Goal: Task Accomplishment & Management: Complete application form

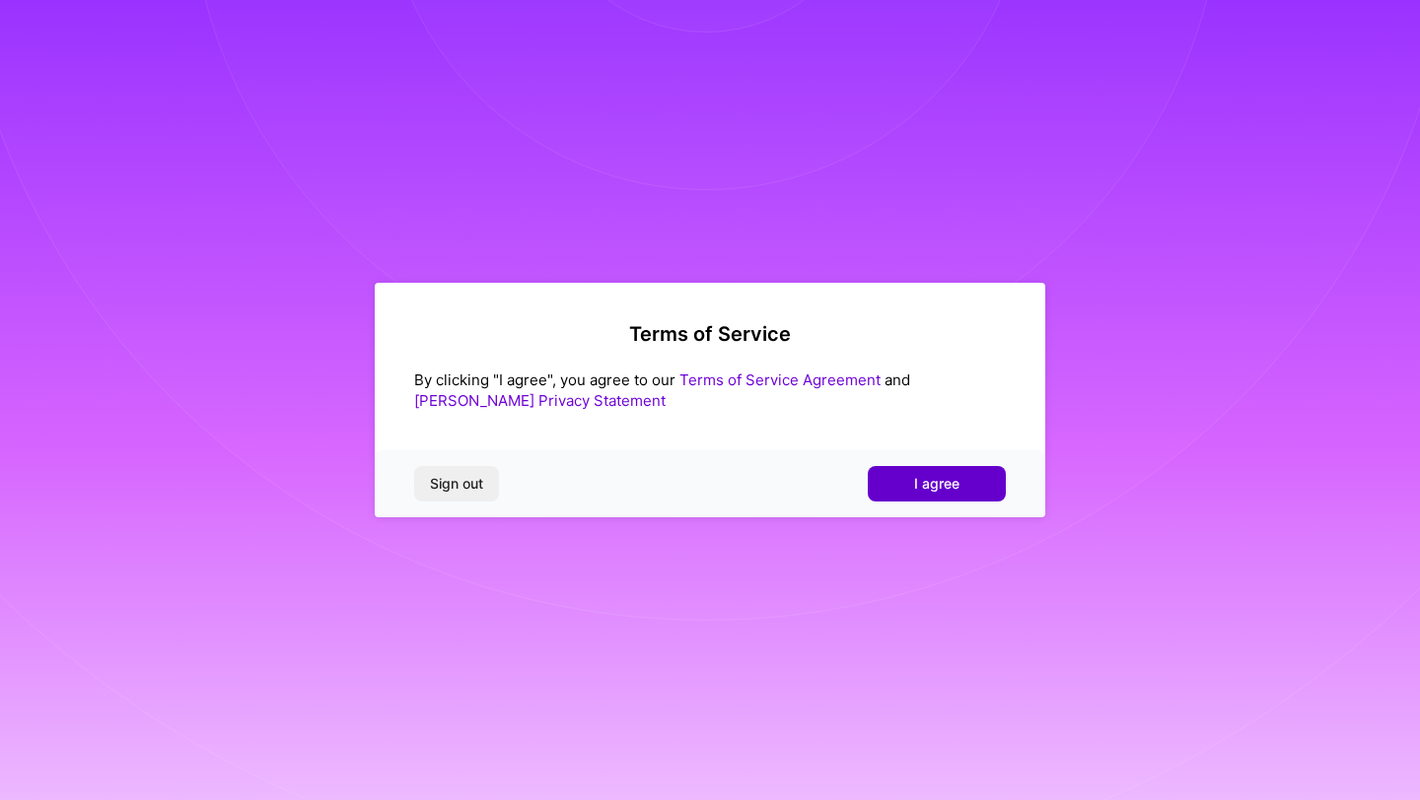
click at [941, 487] on span "I agree" at bounding box center [936, 484] width 45 height 20
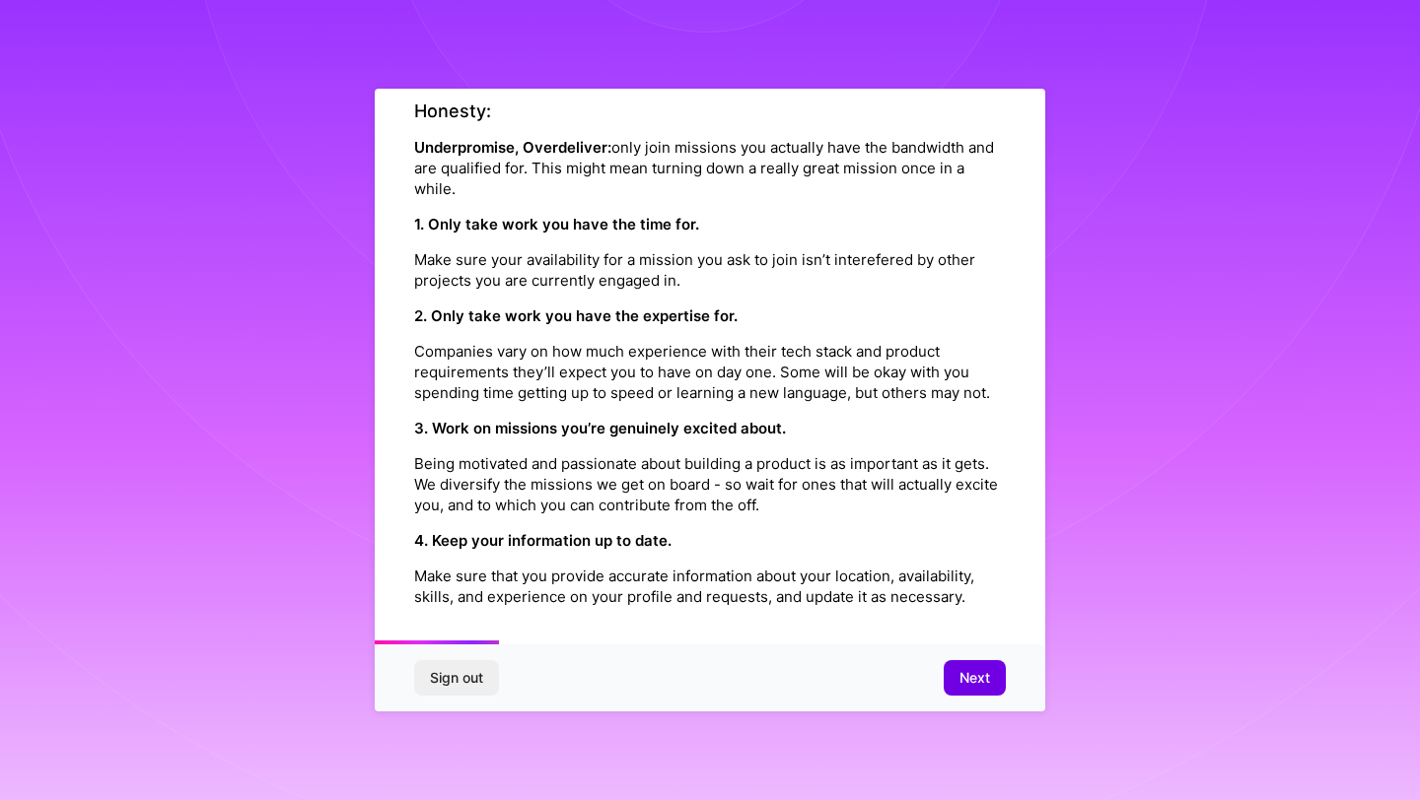
scroll to position [392, 0]
click at [975, 676] on span "Next" at bounding box center [974, 678] width 31 height 20
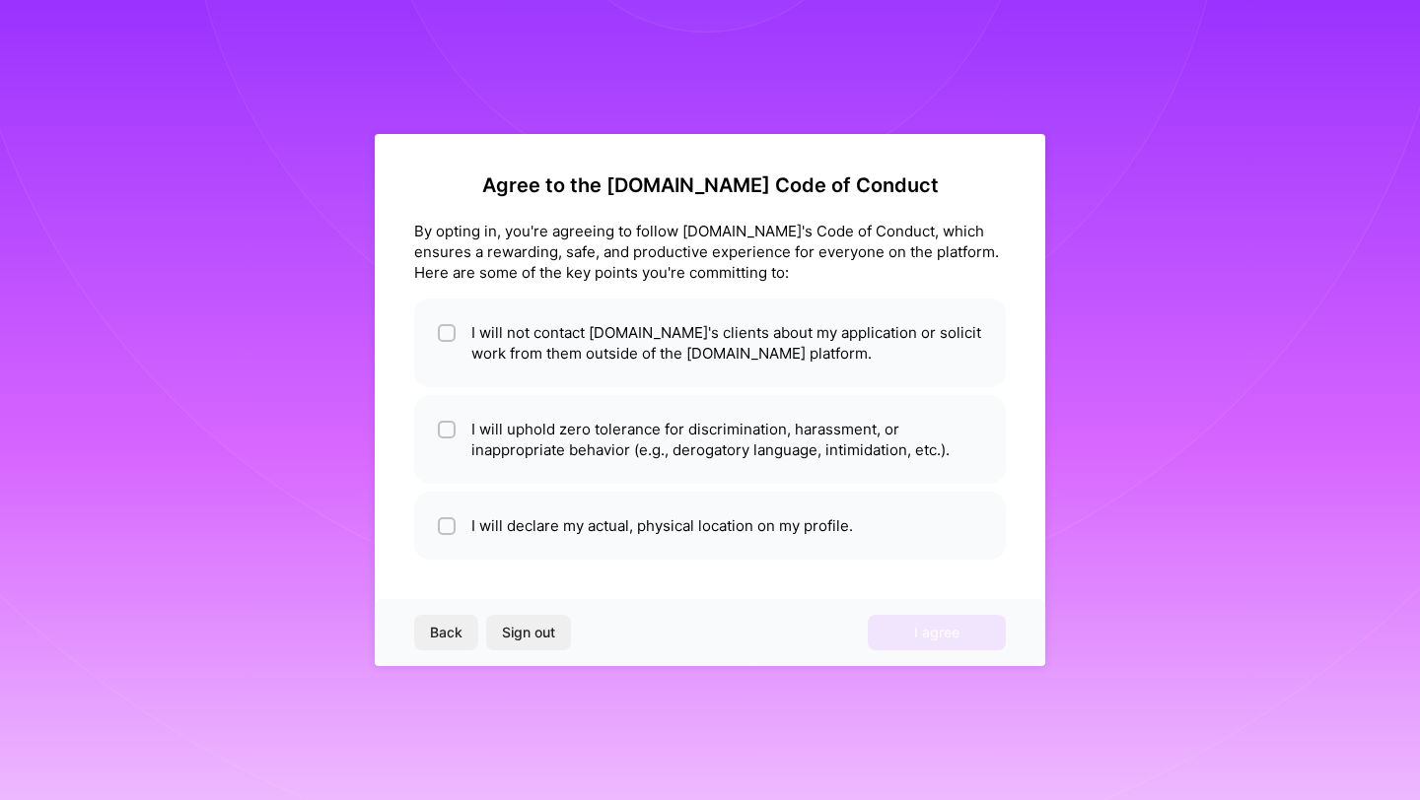
scroll to position [0, 0]
click at [448, 330] on input "checkbox" at bounding box center [449, 334] width 14 height 14
checkbox input "true"
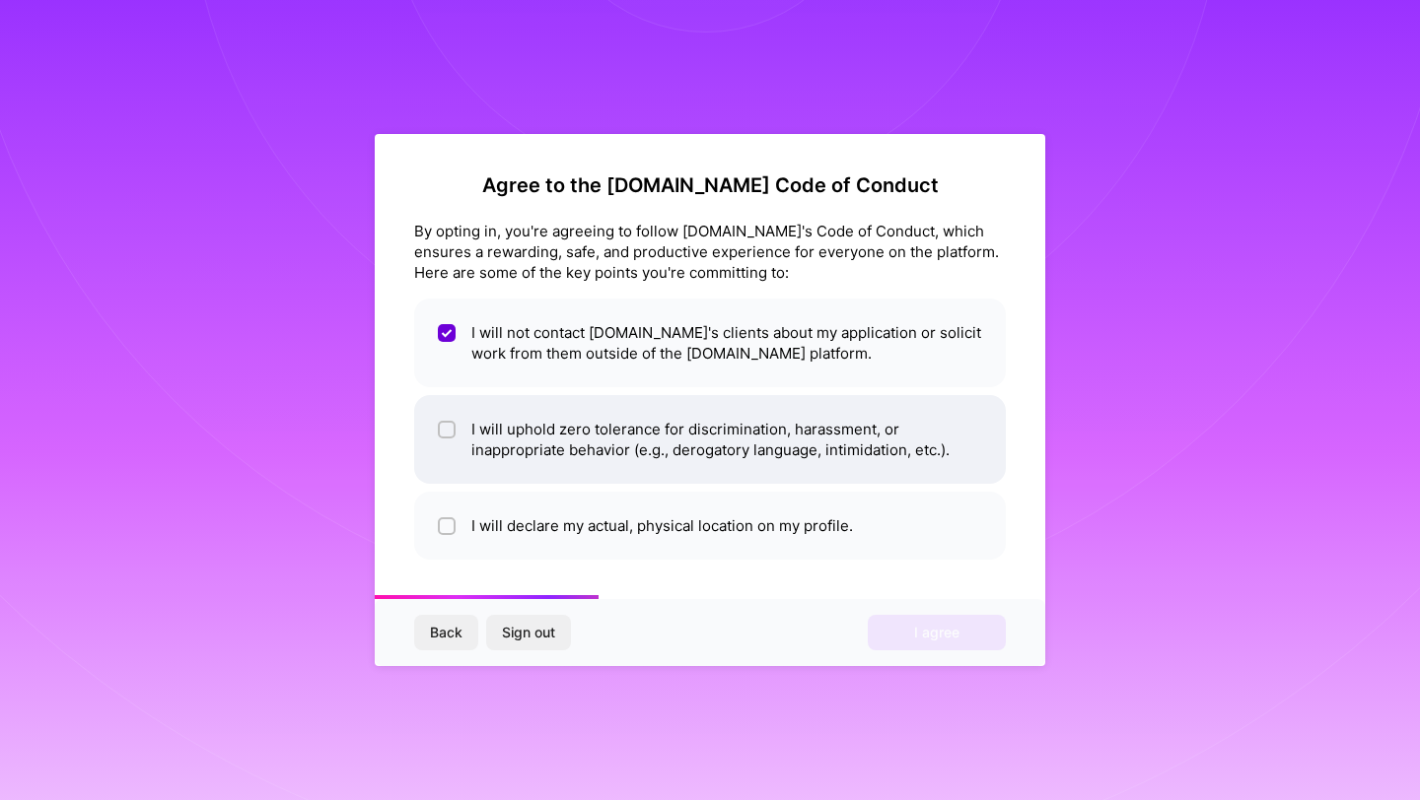
click at [442, 428] on input "checkbox" at bounding box center [449, 431] width 14 height 14
checkbox input "true"
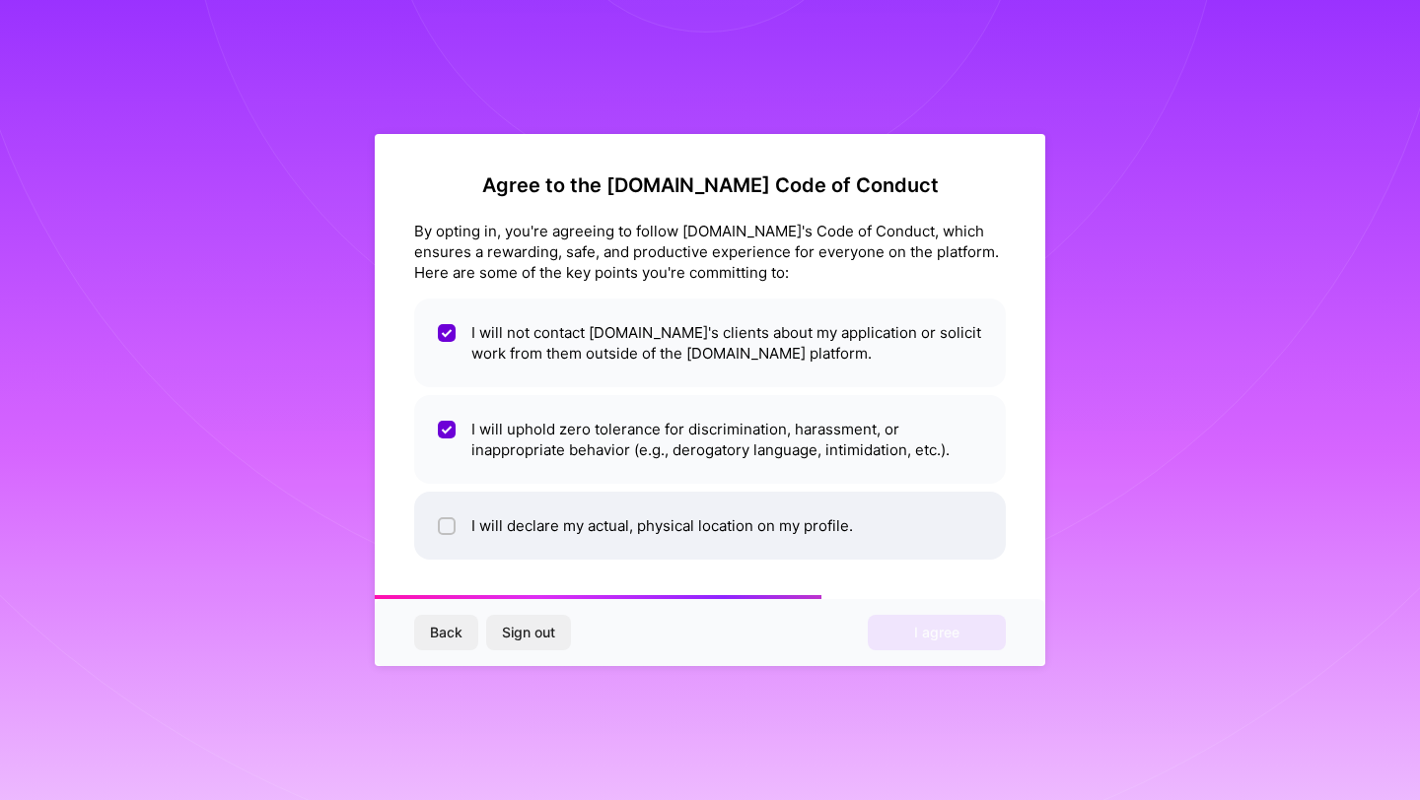
click at [449, 528] on input "checkbox" at bounding box center [449, 528] width 14 height 14
checkbox input "true"
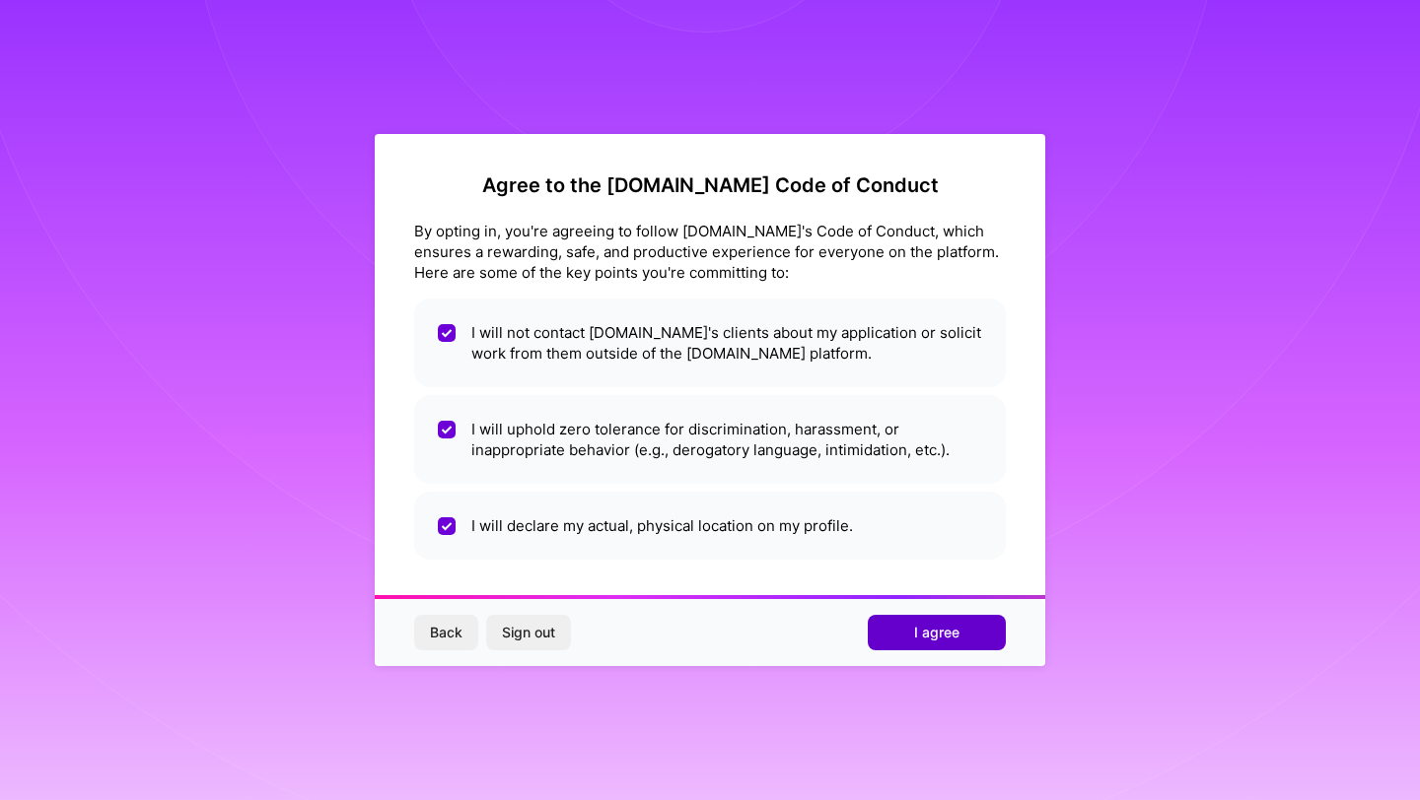
click at [939, 628] on span "I agree" at bounding box center [936, 633] width 45 height 20
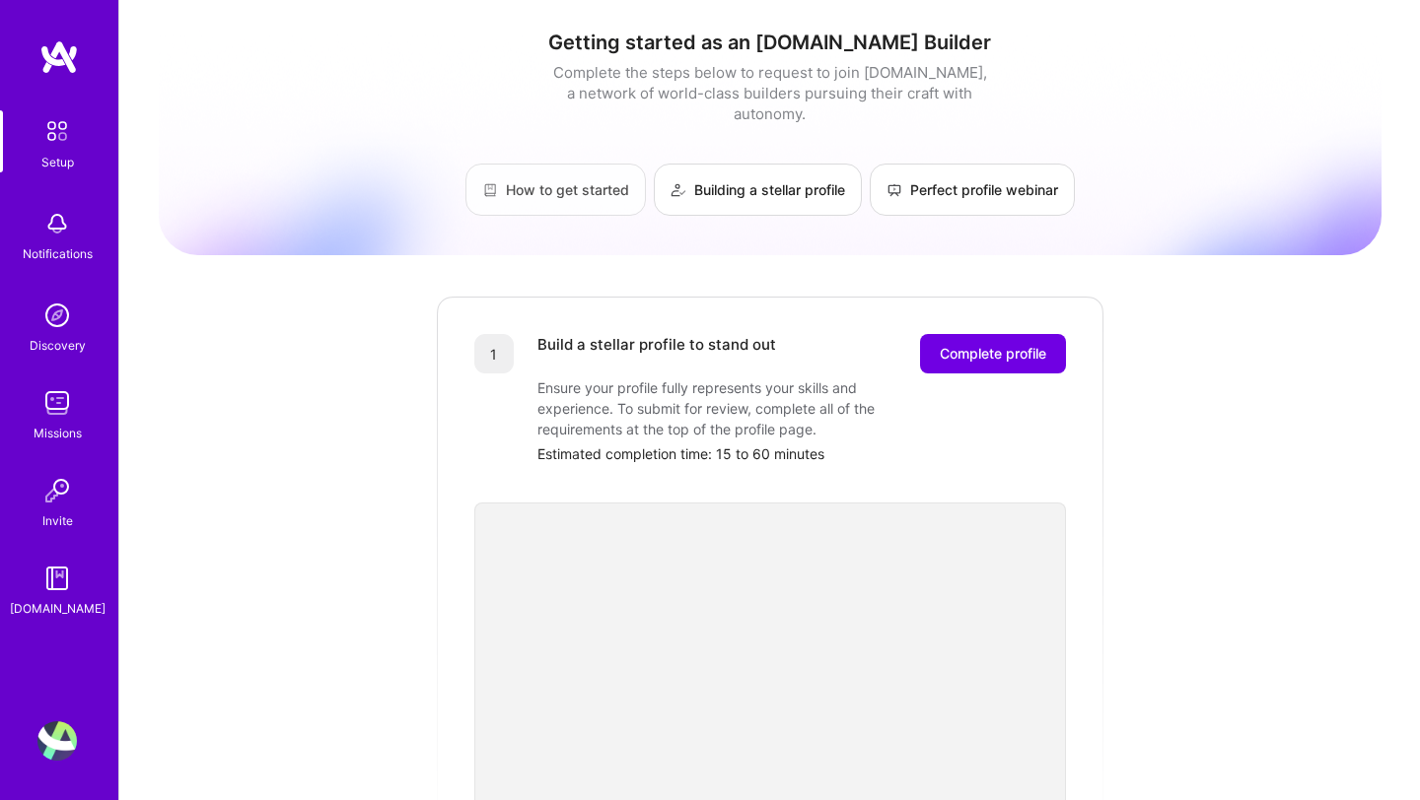
click at [576, 168] on link "How to get started" at bounding box center [555, 190] width 180 height 52
